Goal: Task Accomplishment & Management: Manage account settings

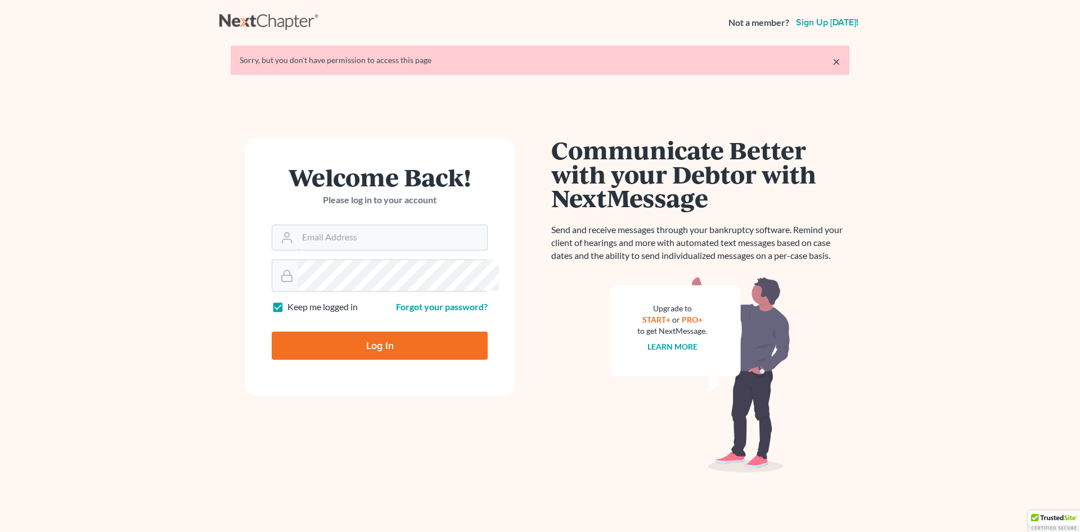
type input "[EMAIL_ADDRESS][DOMAIN_NAME]"
click at [361, 360] on input "Log In" at bounding box center [380, 345] width 216 height 28
type input "Thinking..."
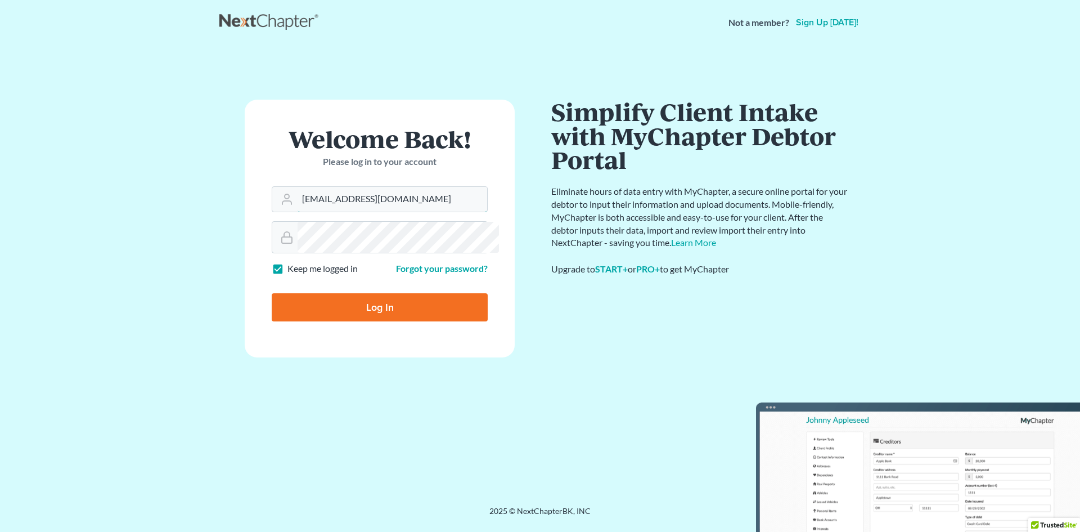
type input "terrence@tfanlaw.com"
click at [405, 321] on input "Log In" at bounding box center [380, 307] width 216 height 28
type input "Thinking..."
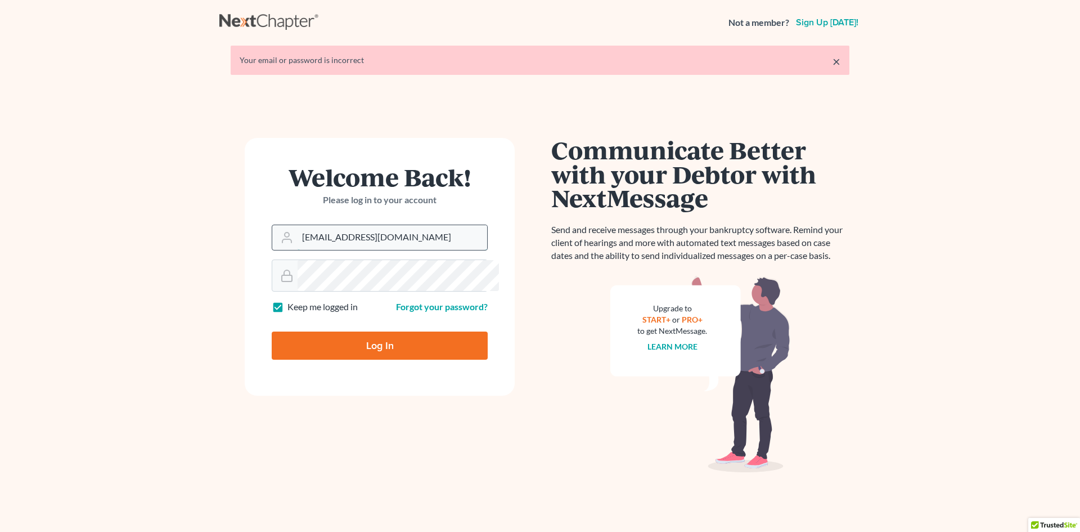
click at [396, 250] on input "liz@title11.law" at bounding box center [393, 237] width 190 height 25
type input "terrence@tfanlaw.com"
click at [380, 360] on input "Log In" at bounding box center [380, 345] width 216 height 28
type input "Thinking..."
type input "[EMAIL_ADDRESS][DOMAIN_NAME]"
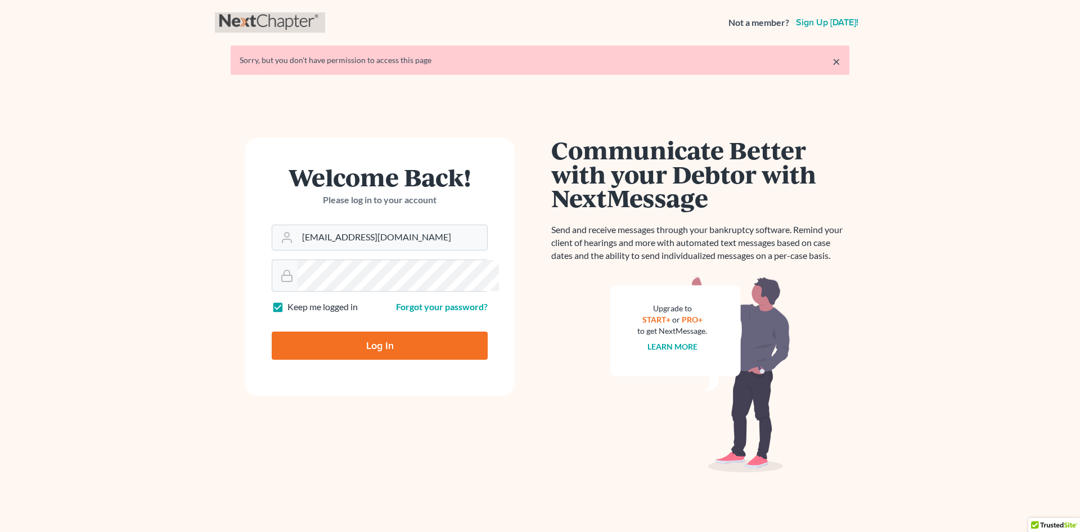
click at [285, 25] on link at bounding box center [269, 22] width 101 height 20
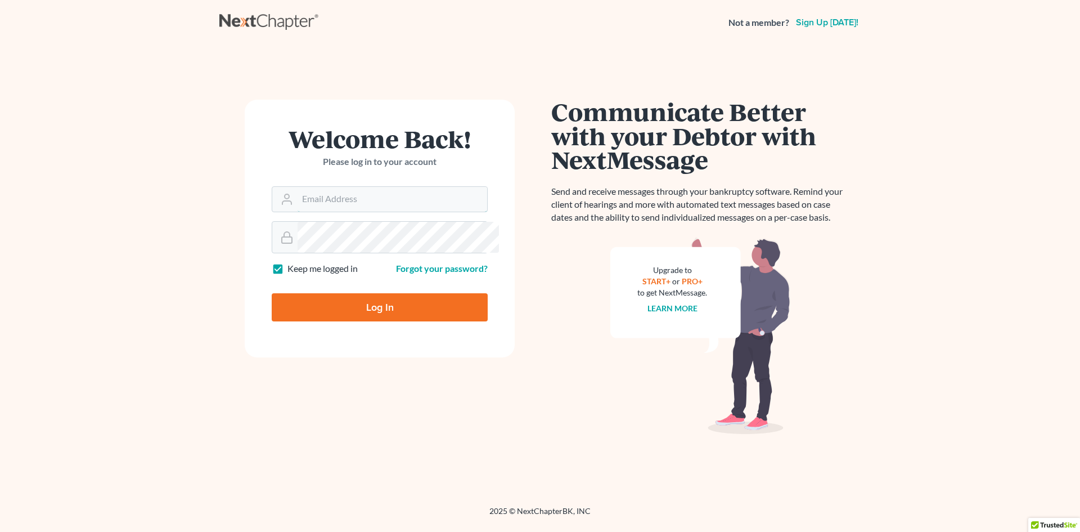
type input "[EMAIL_ADDRESS][DOMAIN_NAME]"
click at [266, 21] on link at bounding box center [269, 22] width 101 height 20
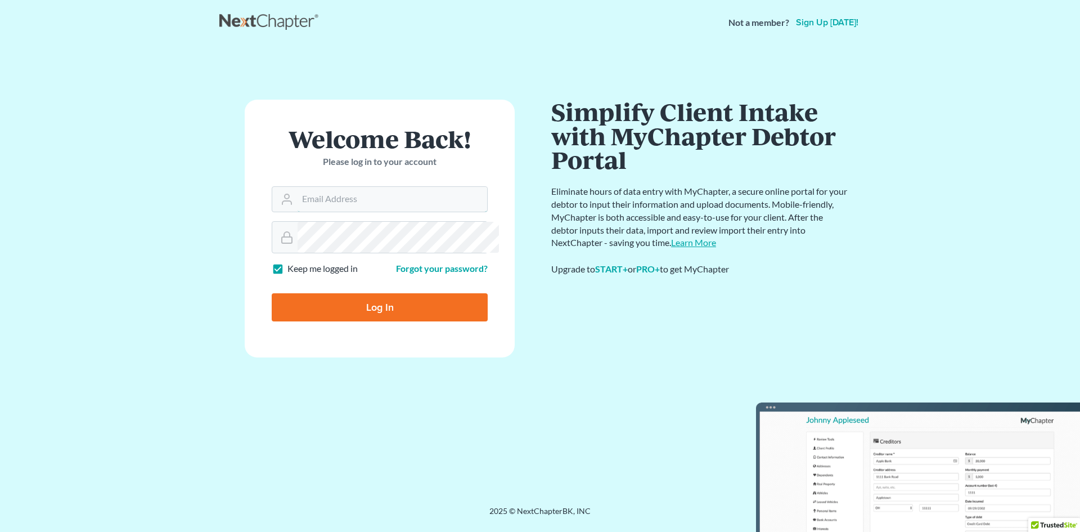
type input "[EMAIL_ADDRESS][DOMAIN_NAME]"
click at [716, 248] on link "Learn More" at bounding box center [693, 242] width 45 height 11
